Goal: Use online tool/utility: Use online tool/utility

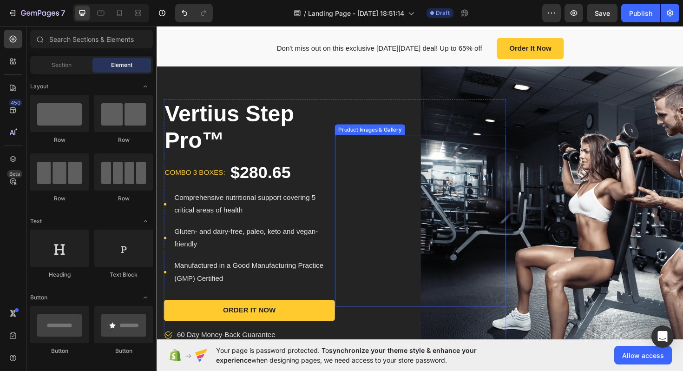
scroll to position [23, 0]
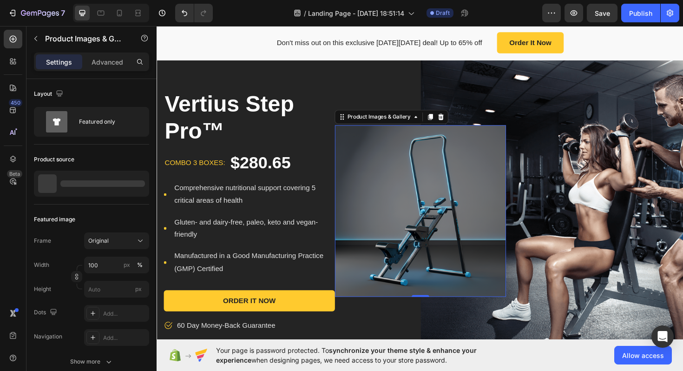
click at [471, 219] on img at bounding box center [435, 222] width 181 height 182
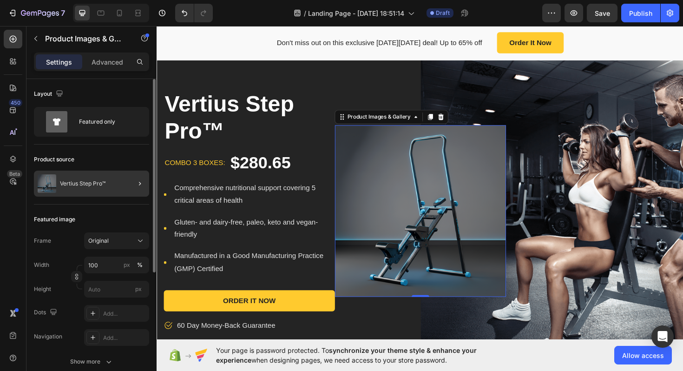
click at [124, 184] on div at bounding box center [136, 184] width 26 height 26
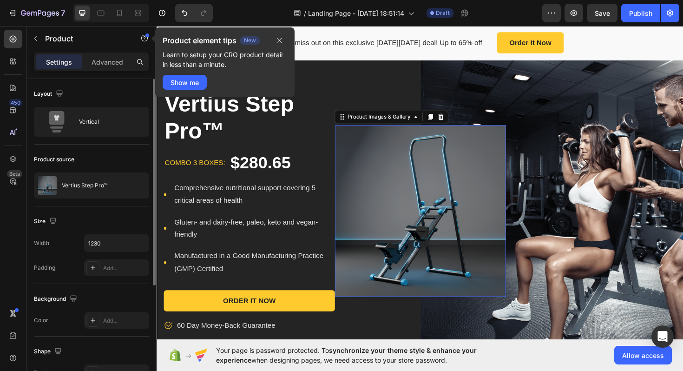
click at [429, 230] on img at bounding box center [435, 222] width 181 height 182
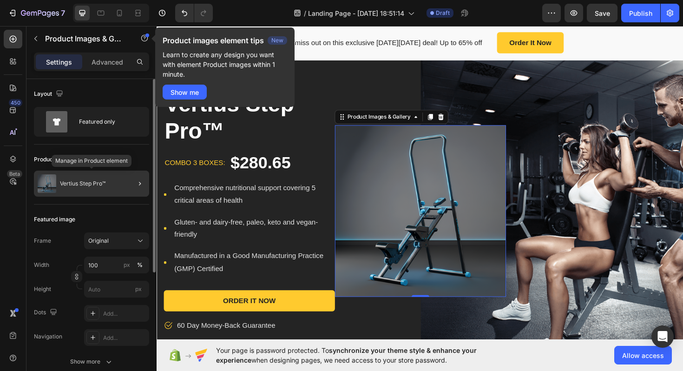
click at [98, 185] on p "Vertius Step Pro™" at bounding box center [83, 183] width 46 height 7
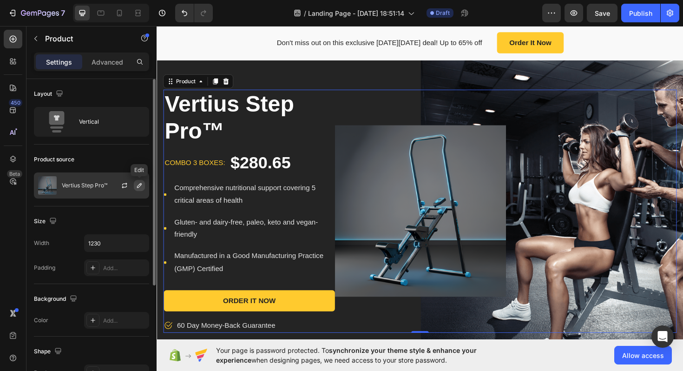
click at [142, 185] on icon "button" at bounding box center [139, 185] width 7 height 7
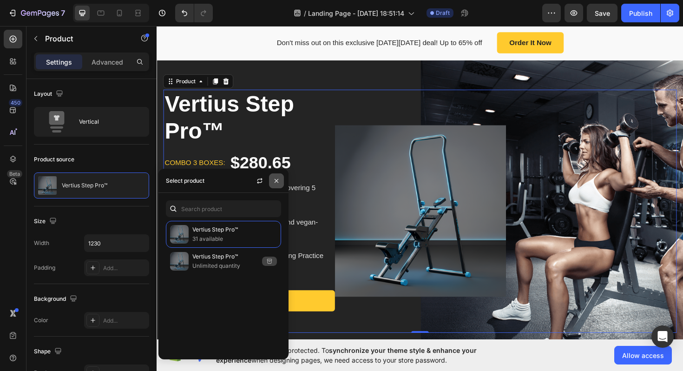
click at [276, 183] on icon "button" at bounding box center [276, 180] width 7 height 7
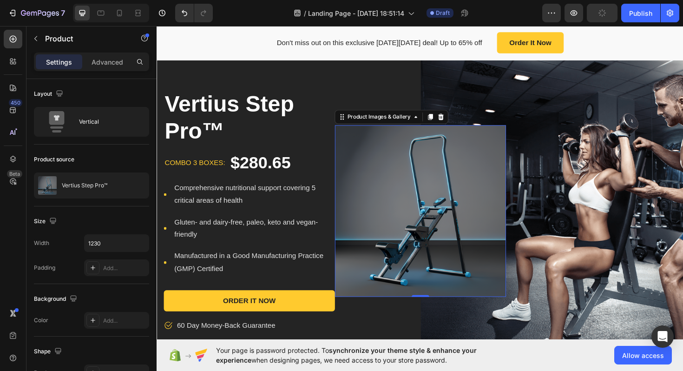
click at [366, 181] on img at bounding box center [435, 222] width 181 height 182
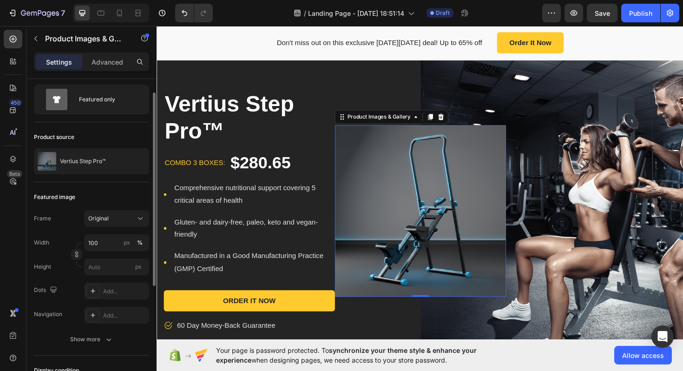
scroll to position [0, 0]
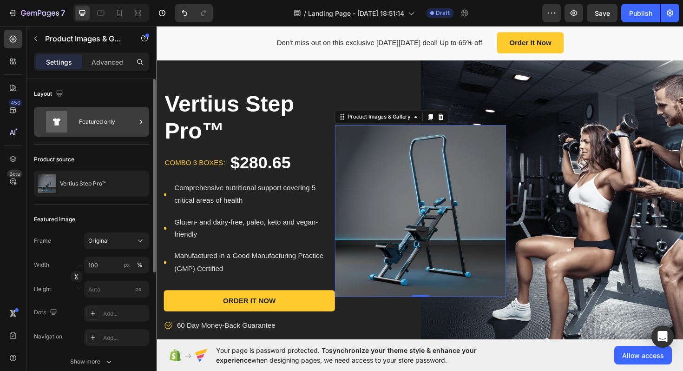
click at [89, 121] on div "Featured only" at bounding box center [107, 121] width 57 height 21
click at [130, 159] on div "Product source" at bounding box center [91, 159] width 115 height 15
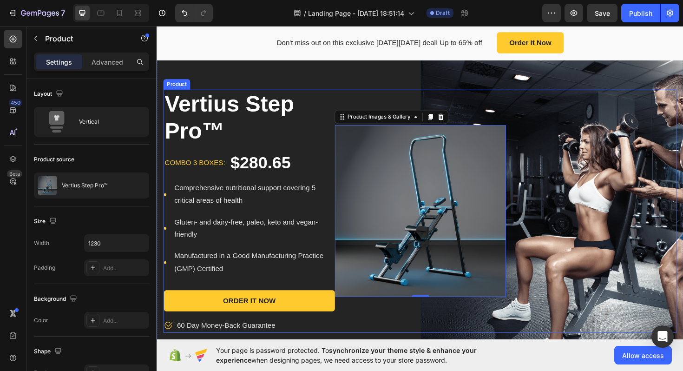
click at [609, 170] on div "Vertius Step Pro™ Product Title combo 3 boxes: Text block $280.65 Product Price…" at bounding box center [436, 222] width 544 height 258
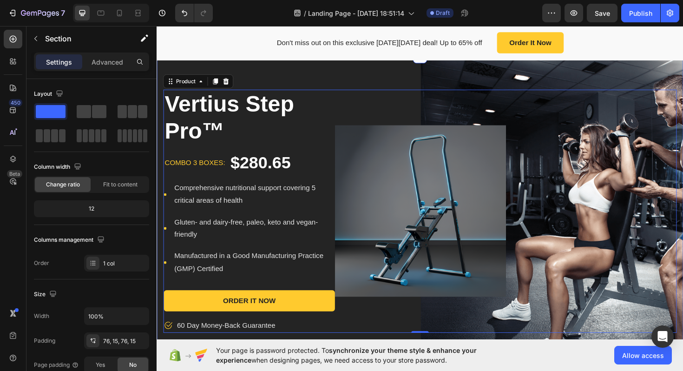
click at [572, 76] on div "Vertius Step Pro™ Product Title combo 3 boxes: Text block $280.65 Product Price…" at bounding box center [436, 222] width 558 height 328
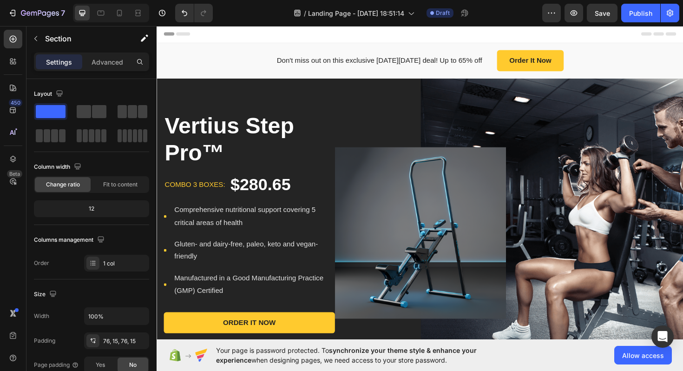
click at [591, 98] on div "Vertius Step Pro™ Product Title combo 3 boxes: Text block $280.65 Product Price…" at bounding box center [436, 245] width 558 height 328
click at [634, 96] on div "Vertius Step Pro™ Product Title combo 3 boxes: Text block $280.65 Product Price…" at bounding box center [436, 245] width 558 height 328
click at [612, 94] on div "Vertius Step Pro™ Product Title combo 3 boxes: Text block $280.65 Product Price…" at bounding box center [436, 245] width 558 height 328
click at [523, 103] on div "Vertius Step Pro™ Product Title combo 3 boxes: Text block $280.65 Product Price…" at bounding box center [436, 245] width 558 height 328
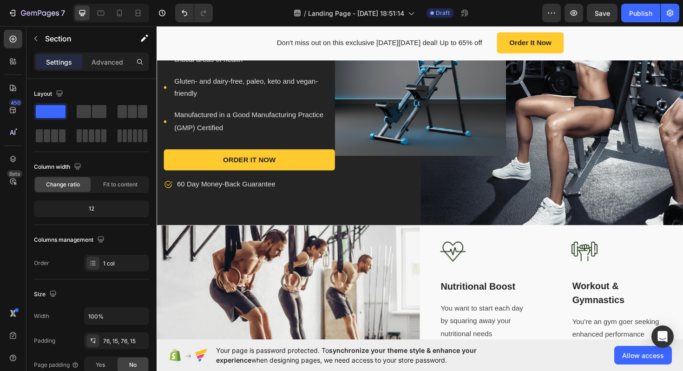
scroll to position [187, 0]
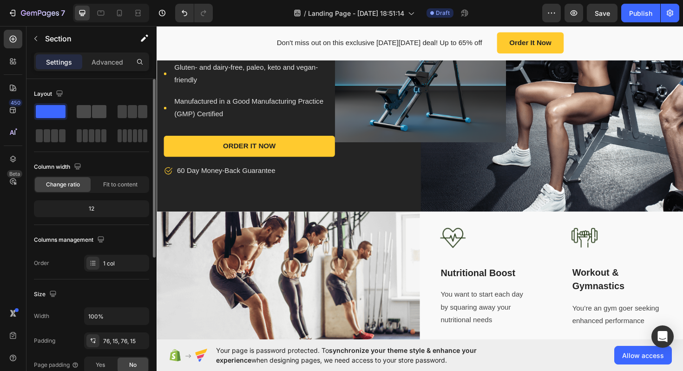
click at [89, 107] on span at bounding box center [84, 111] width 14 height 13
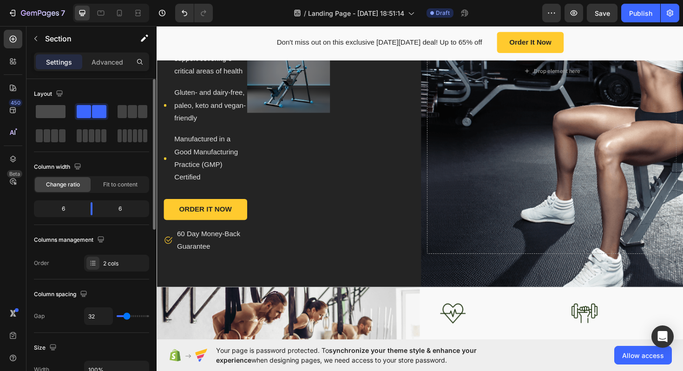
click at [45, 112] on span at bounding box center [51, 111] width 30 height 13
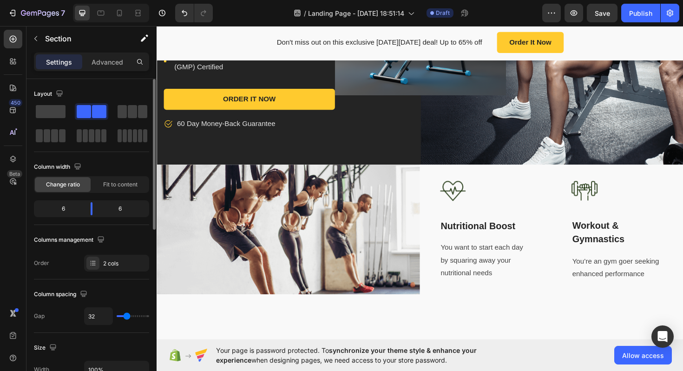
scroll to position [187, 0]
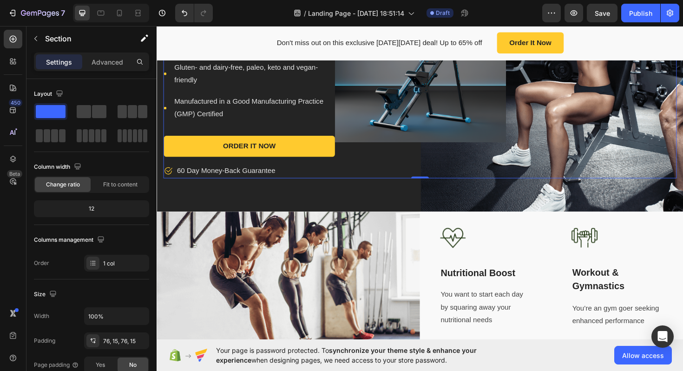
click at [646, 116] on div "Vertius Step Pro™ Product Title combo 3 boxes: Text block $280.65 Product Price…" at bounding box center [436, 59] width 544 height 258
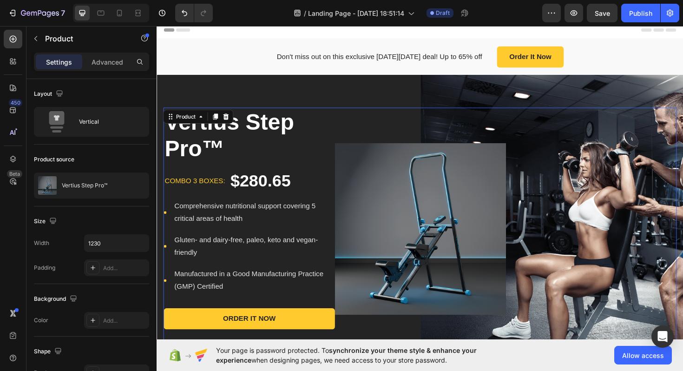
scroll to position [0, 0]
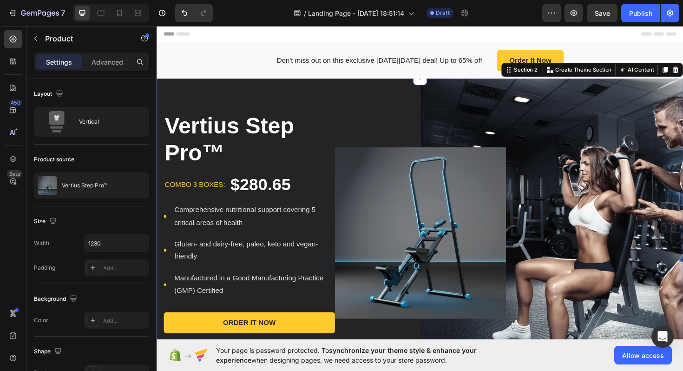
click at [592, 84] on div "Vertius Step Pro™ Product Title combo 3 boxes: Text block $280.65 Product Price…" at bounding box center [436, 245] width 558 height 328
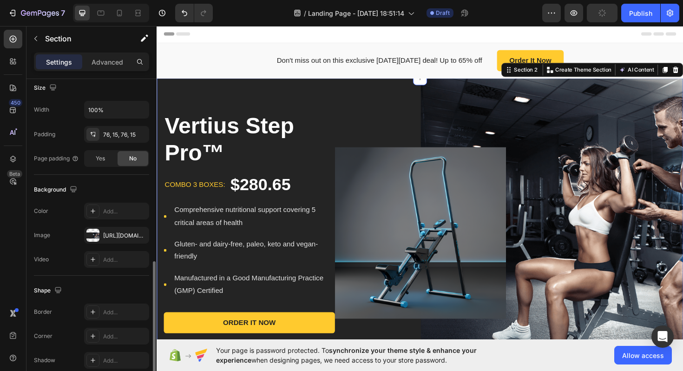
scroll to position [249, 0]
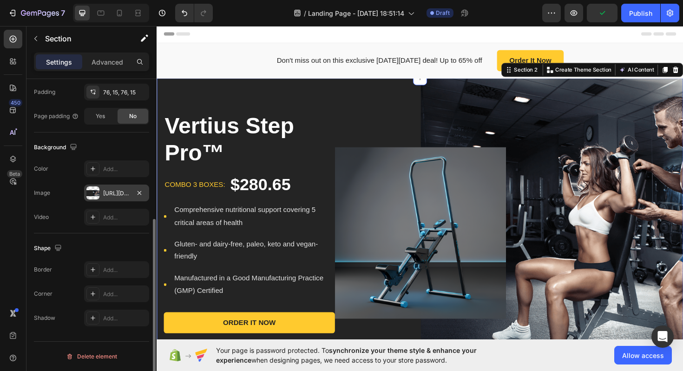
click at [103, 196] on div "[URL][DOMAIN_NAME]" at bounding box center [116, 193] width 27 height 8
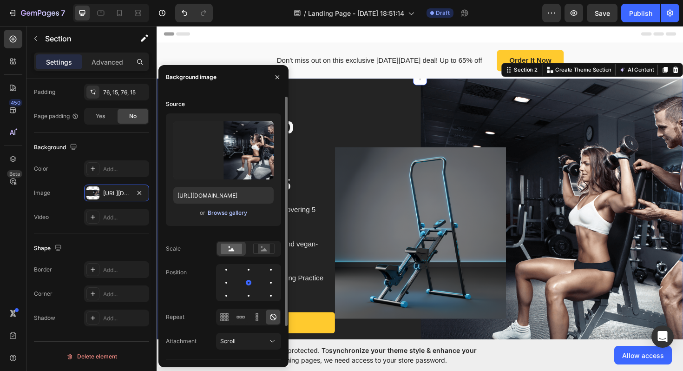
click at [222, 210] on div "Browse gallery" at bounding box center [228, 213] width 40 height 8
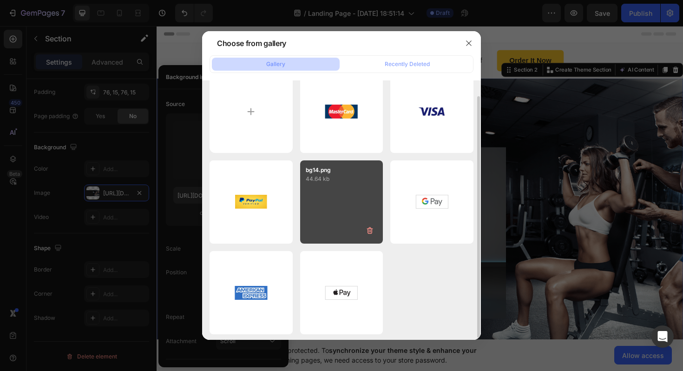
scroll to position [0, 0]
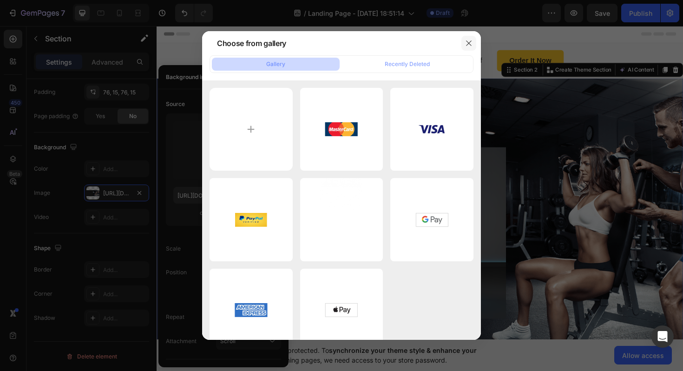
click at [471, 40] on icon "button" at bounding box center [468, 43] width 7 height 7
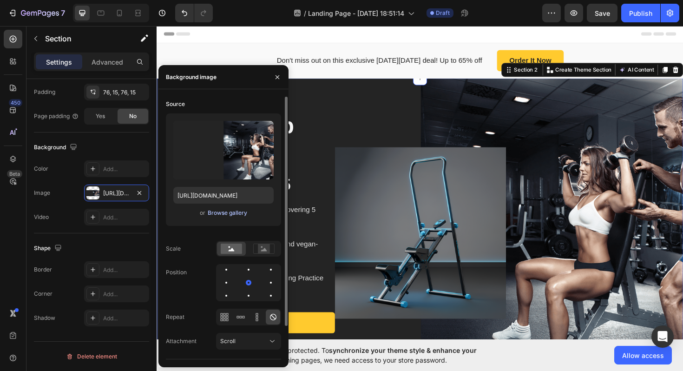
click at [221, 209] on div "Browse gallery" at bounding box center [228, 213] width 40 height 8
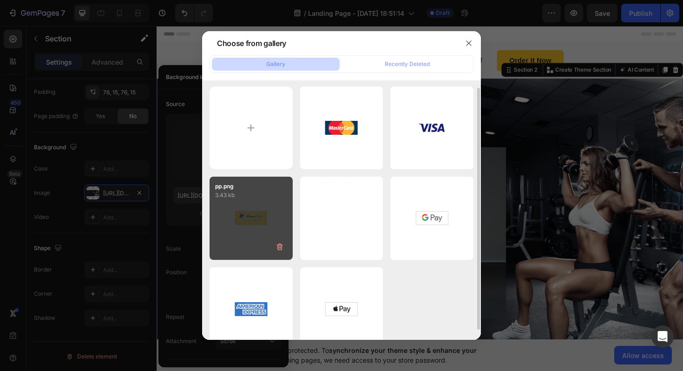
scroll to position [19, 0]
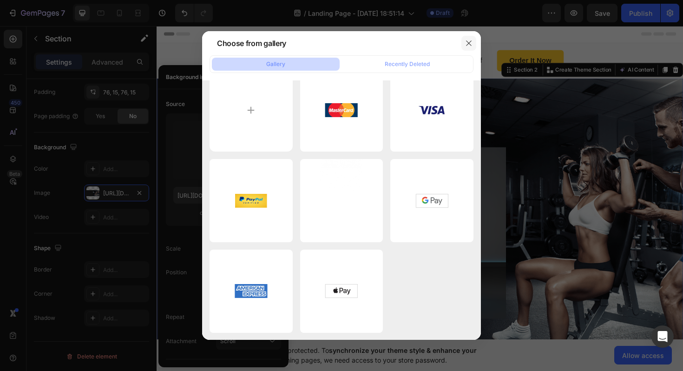
click at [467, 43] on icon "button" at bounding box center [468, 43] width 7 height 7
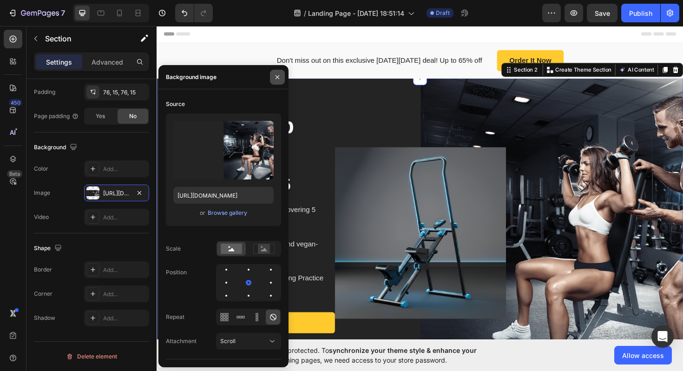
click at [278, 81] on button "button" at bounding box center [277, 77] width 15 height 15
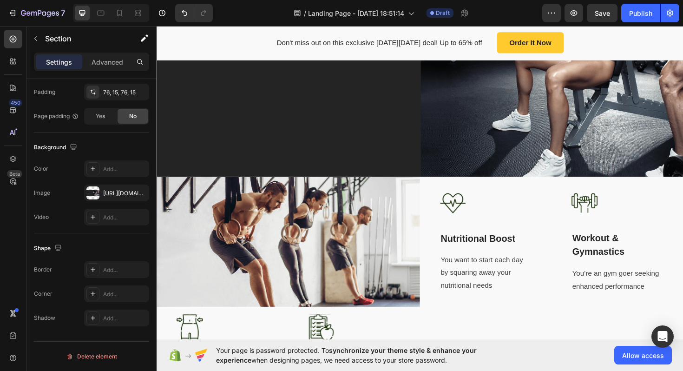
scroll to position [197, 0]
